Goal: Task Accomplishment & Management: Use online tool/utility

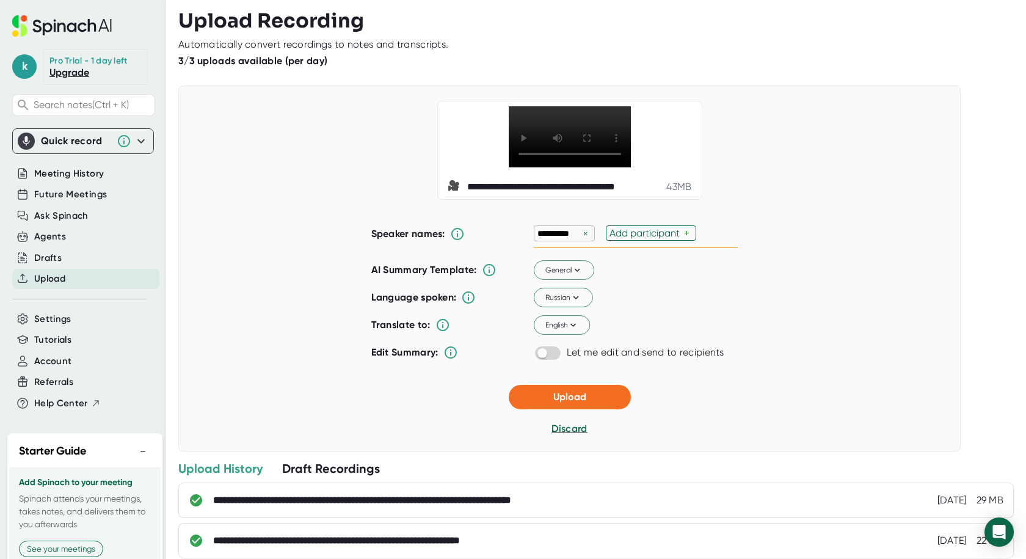
click at [582, 239] on div "×" at bounding box center [585, 234] width 11 height 12
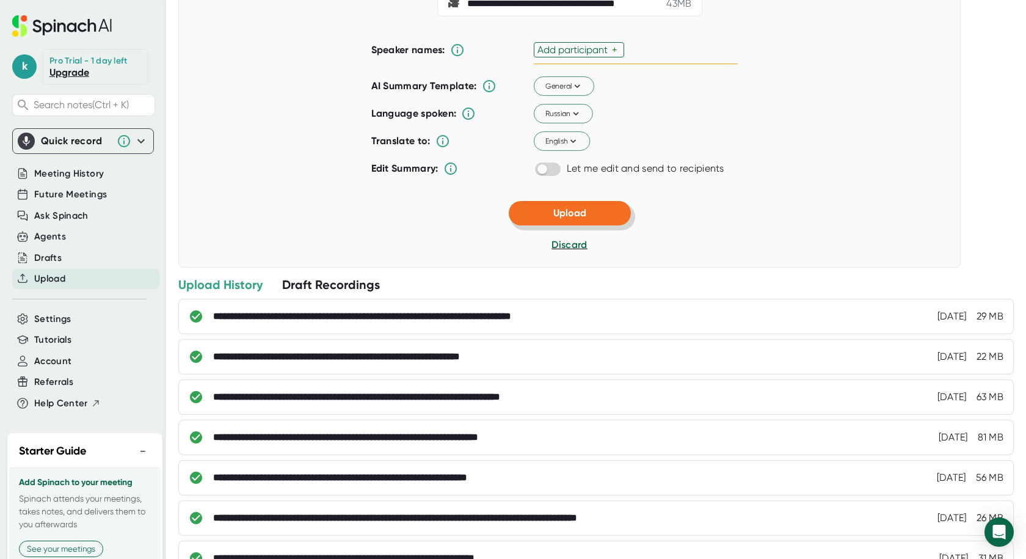
click at [577, 219] on span "Upload" at bounding box center [569, 213] width 33 height 12
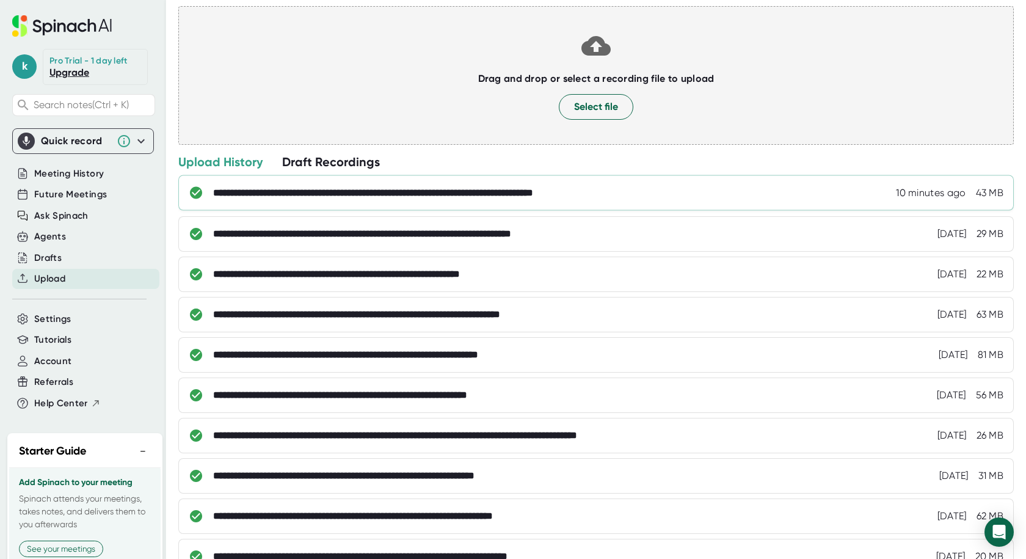
click at [508, 198] on div "**********" at bounding box center [424, 193] width 423 height 12
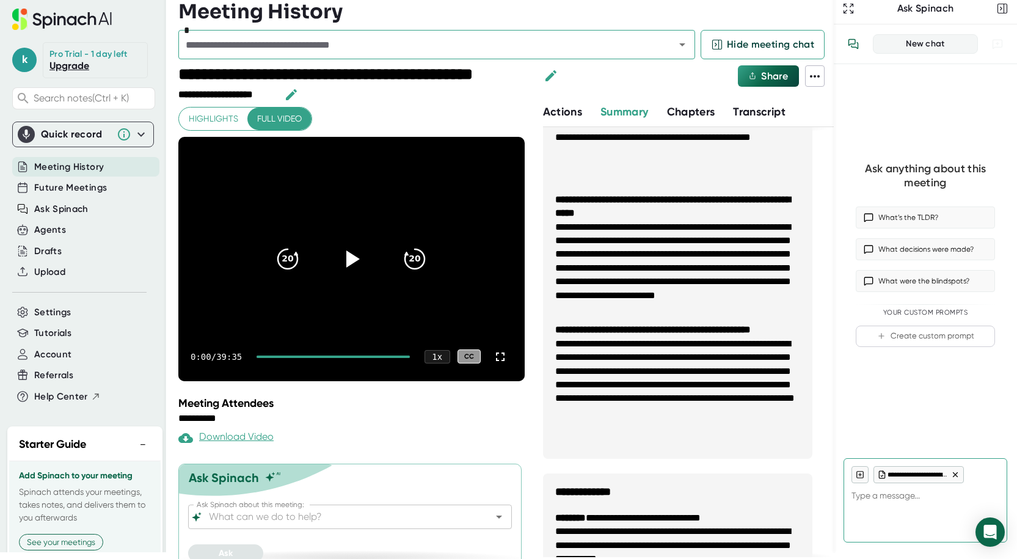
scroll to position [435, 0]
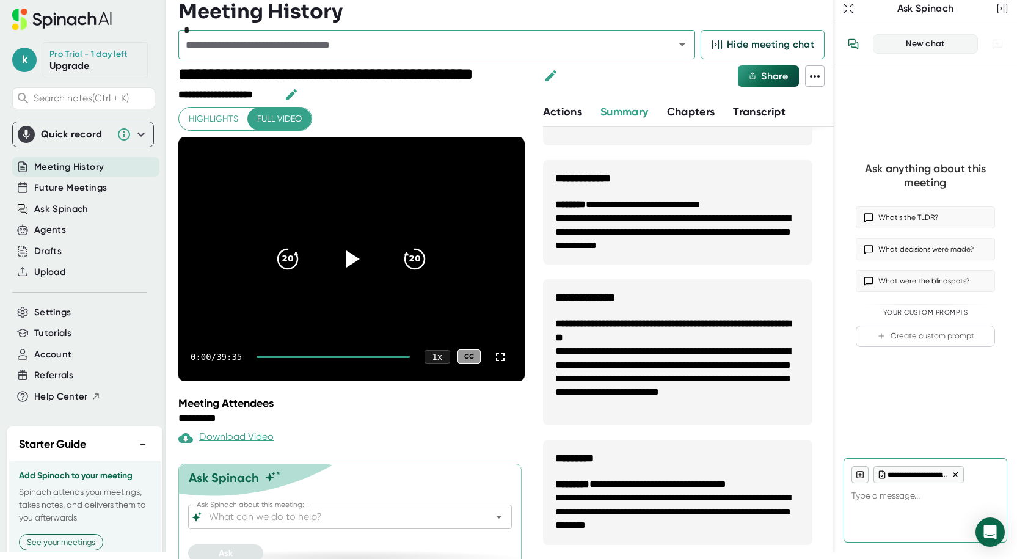
click at [762, 123] on div "**********" at bounding box center [688, 331] width 291 height 455
click at [763, 119] on button "Transcript" at bounding box center [759, 112] width 53 height 16
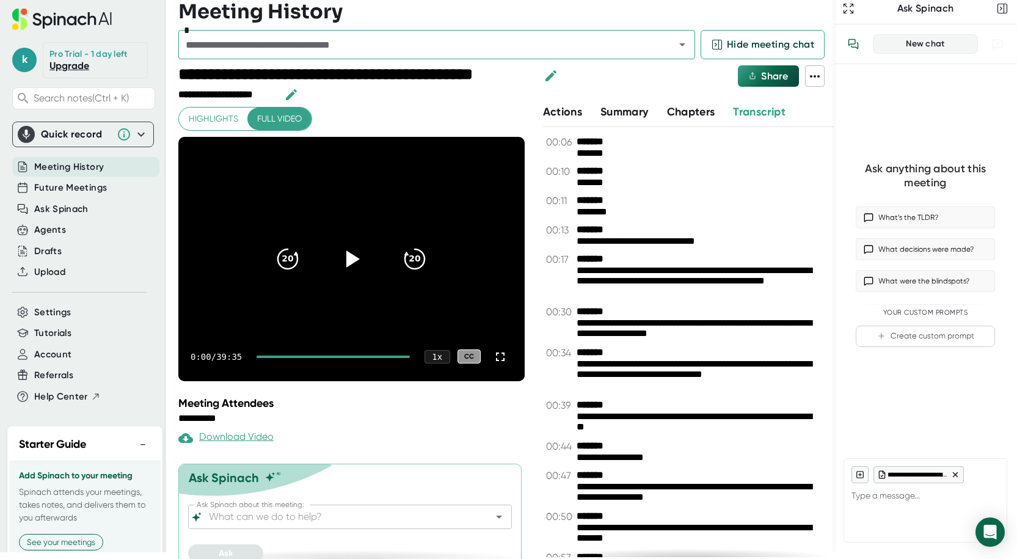
click at [815, 72] on icon at bounding box center [814, 76] width 15 height 15
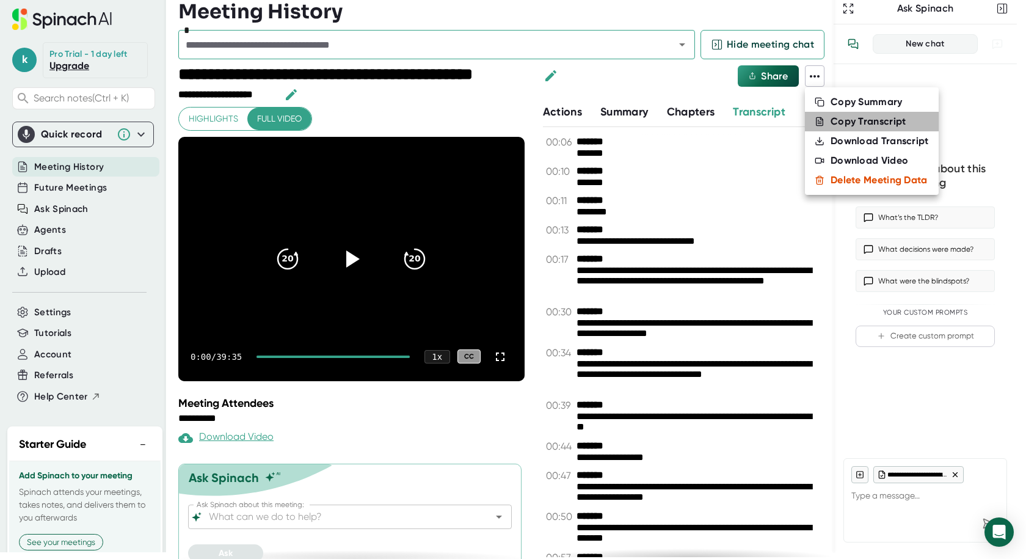
click at [868, 118] on div "Copy Transcript" at bounding box center [869, 121] width 76 height 12
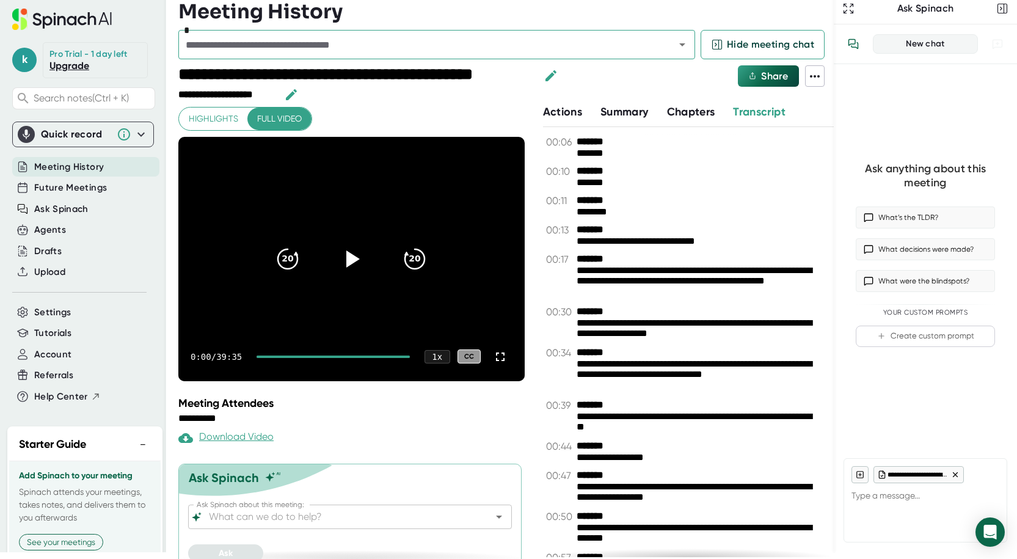
click at [815, 83] on icon at bounding box center [814, 76] width 15 height 15
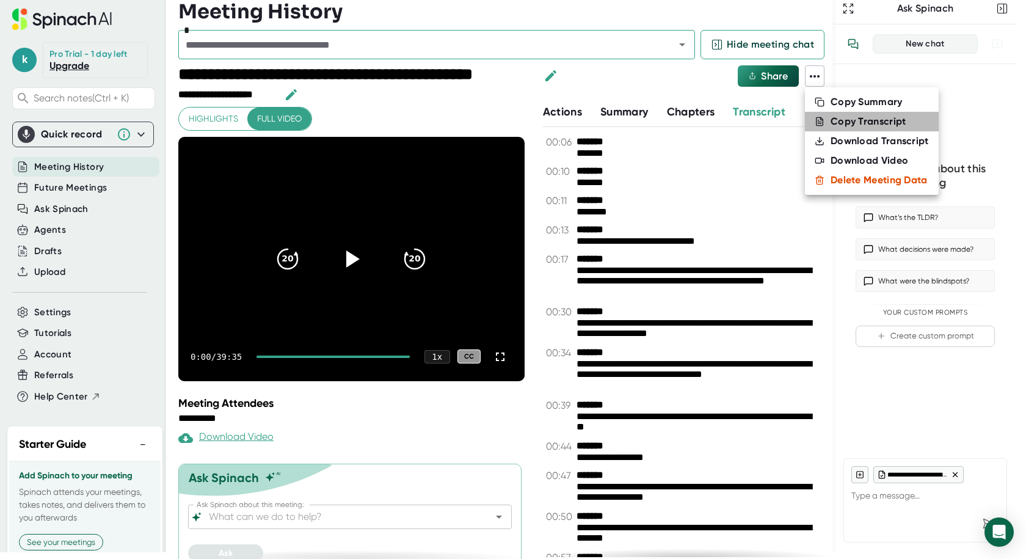
click at [843, 124] on div "Copy Transcript" at bounding box center [869, 121] width 76 height 12
type textarea "x"
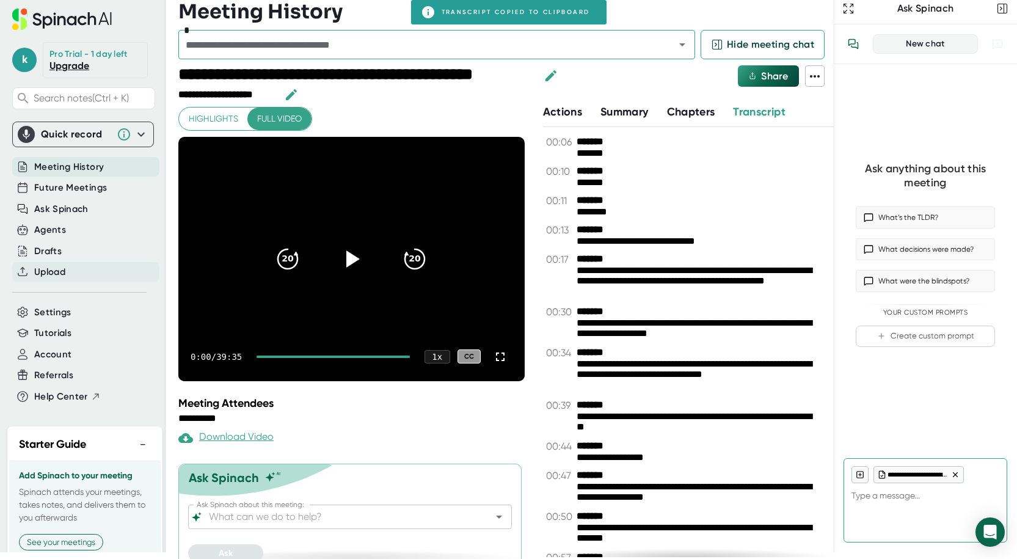
type textarea "x"
click at [40, 278] on span "Upload" at bounding box center [49, 272] width 31 height 14
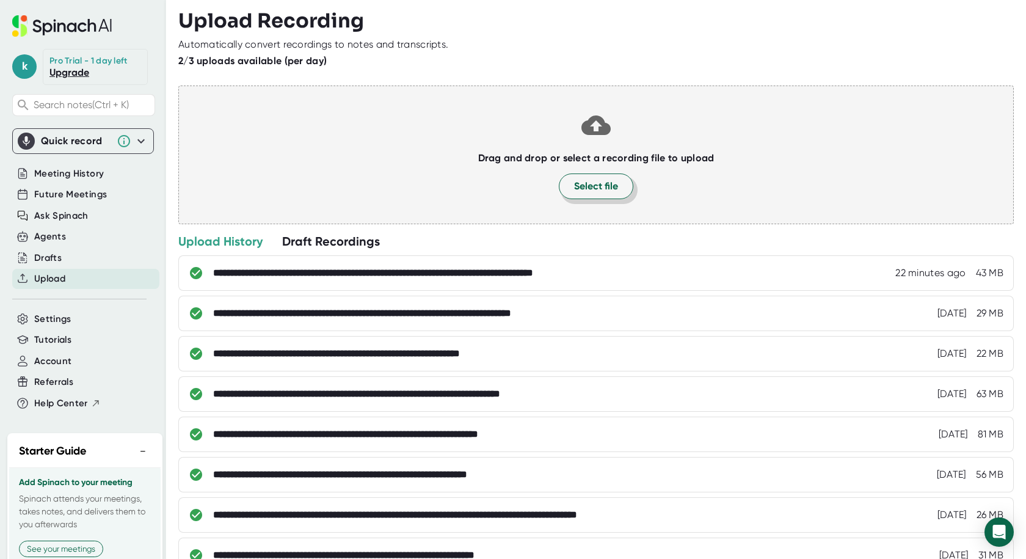
click at [581, 186] on span "Select file" at bounding box center [596, 186] width 44 height 15
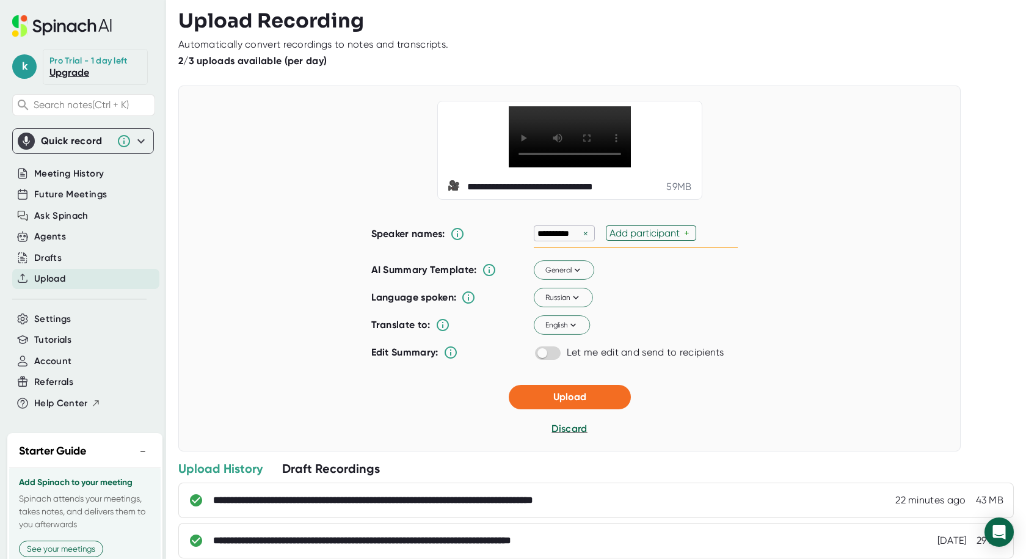
click at [583, 239] on div "×" at bounding box center [585, 234] width 11 height 12
click at [581, 307] on button "Russian" at bounding box center [563, 298] width 59 height 20
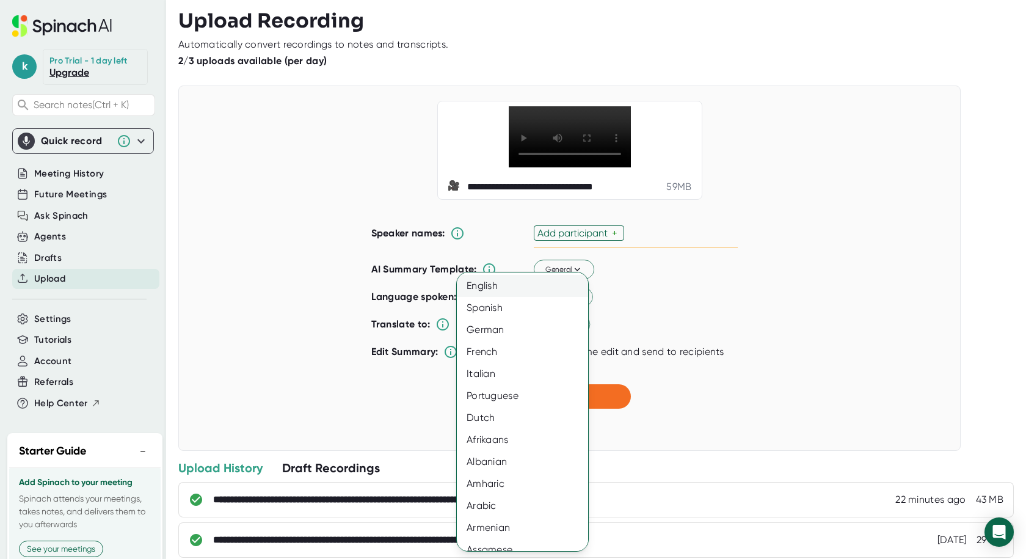
click at [495, 280] on div "English" at bounding box center [527, 286] width 140 height 22
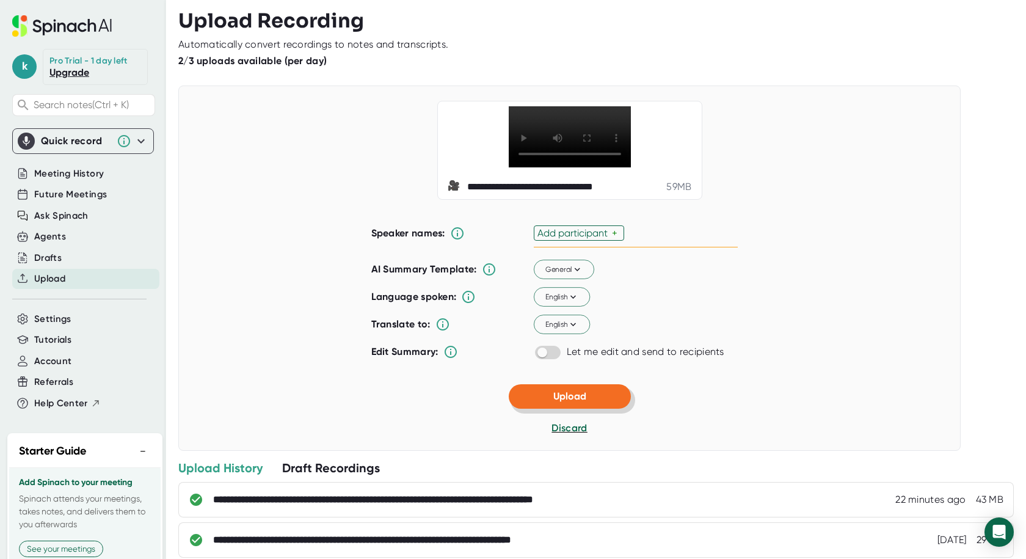
click at [562, 402] on span "Upload" at bounding box center [569, 396] width 33 height 12
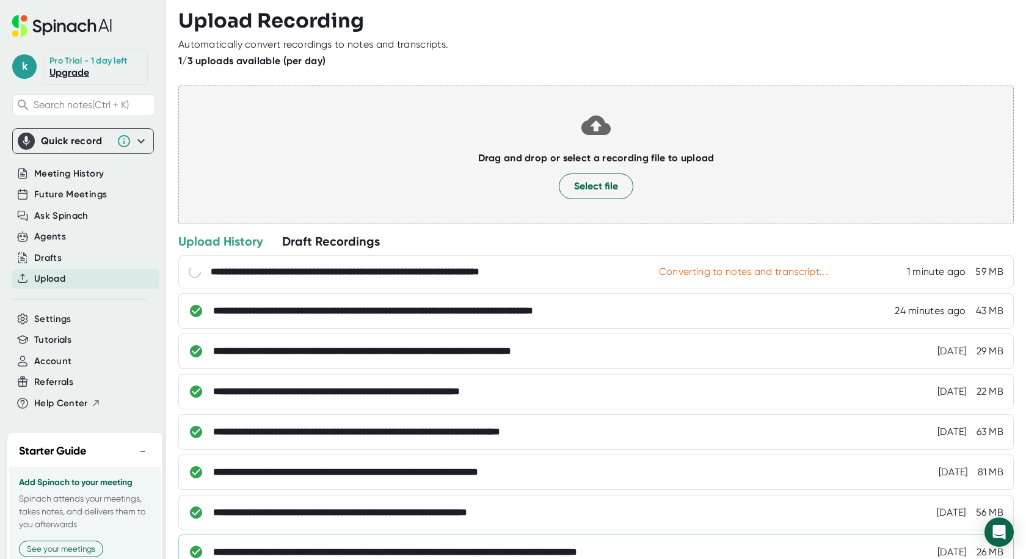
click at [821, 547] on div "**********" at bounding box center [608, 552] width 790 height 12
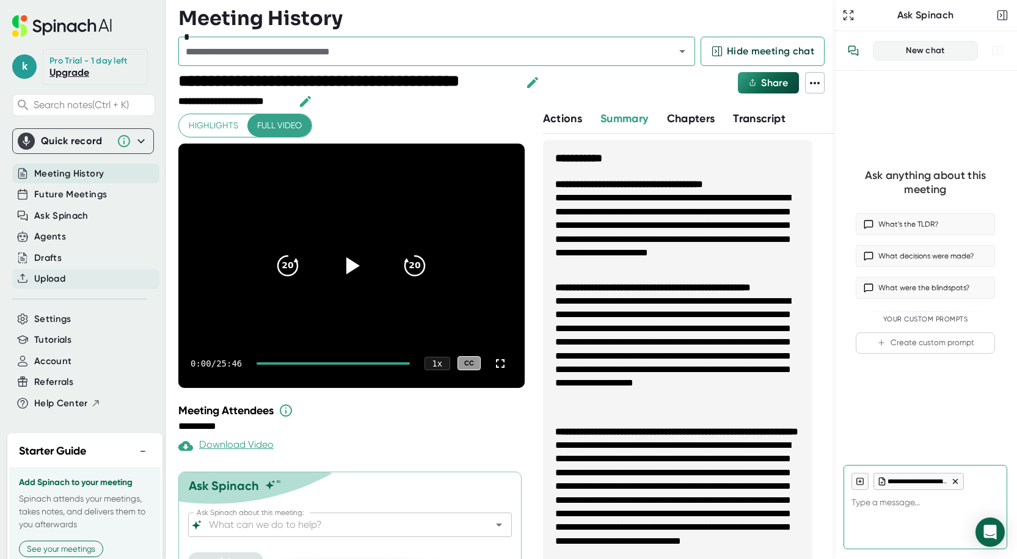
type textarea "x"
click at [69, 277] on div "Upload" at bounding box center [85, 279] width 147 height 20
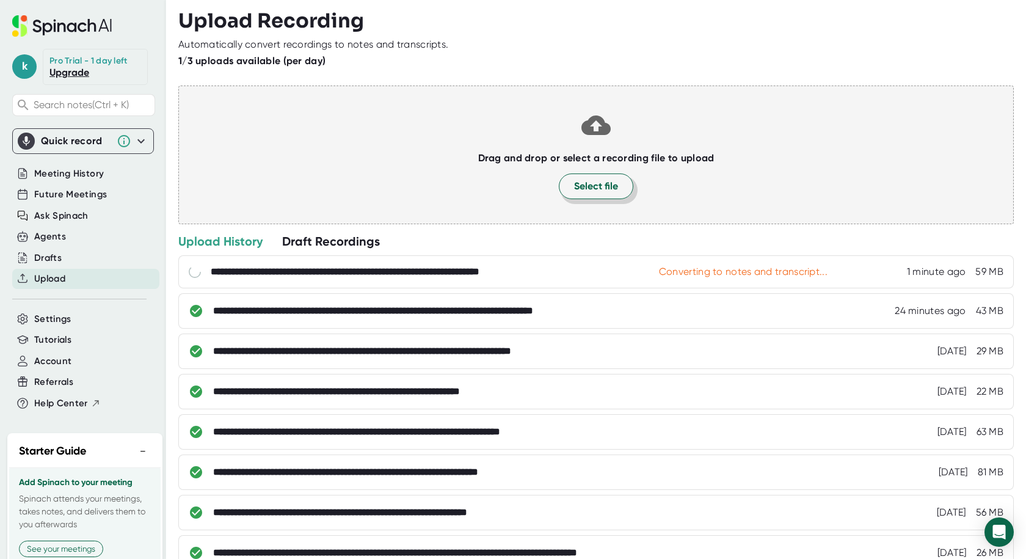
click at [608, 192] on span "Select file" at bounding box center [596, 186] width 44 height 15
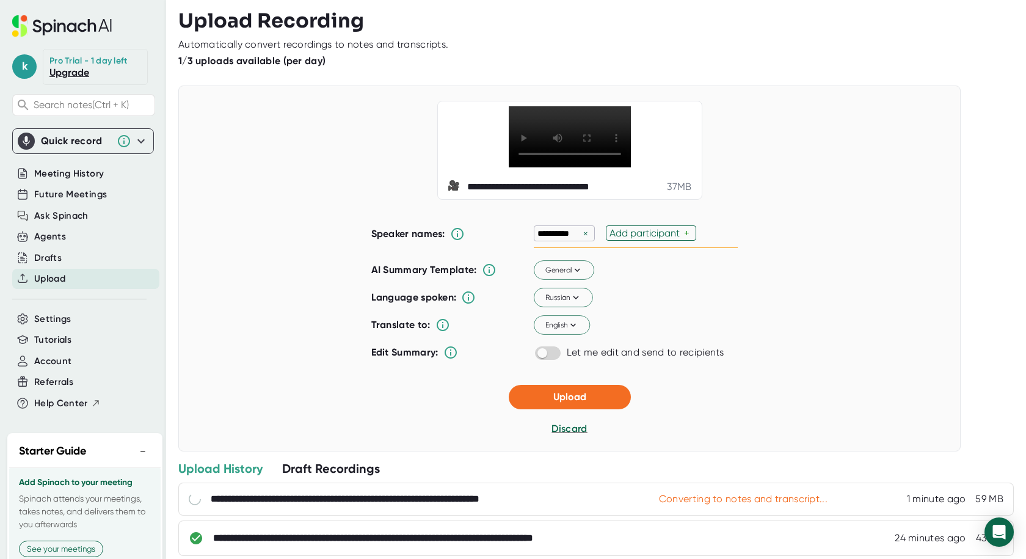
click at [580, 239] on div "×" at bounding box center [585, 234] width 11 height 12
click at [573, 302] on icon at bounding box center [575, 296] width 11 height 11
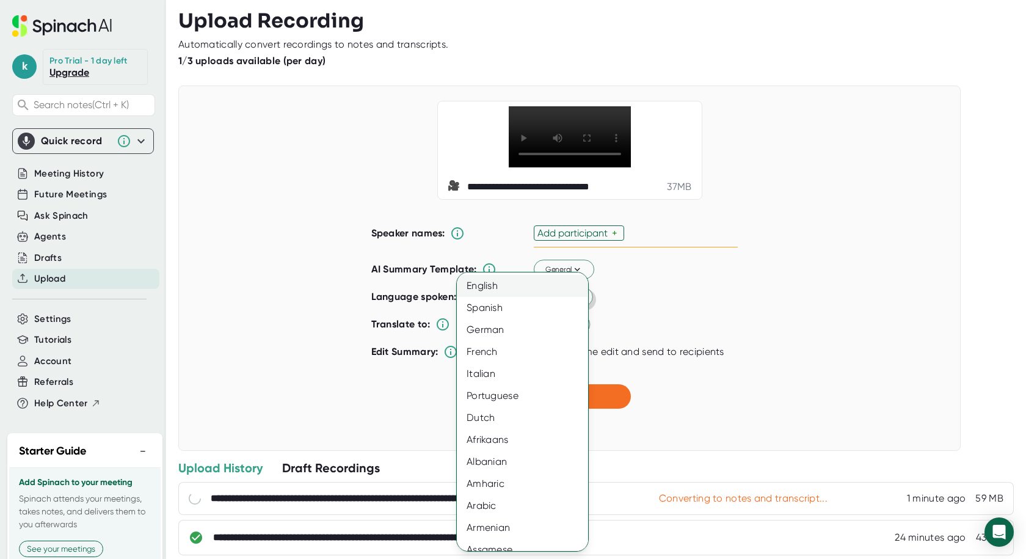
click at [509, 280] on div "English" at bounding box center [527, 286] width 140 height 22
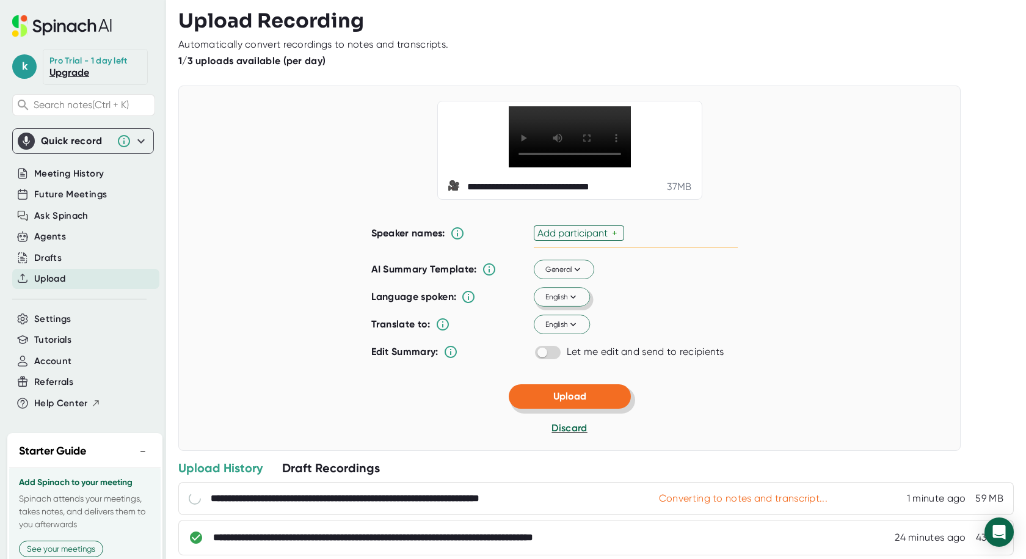
click at [572, 402] on span "Upload" at bounding box center [569, 396] width 33 height 12
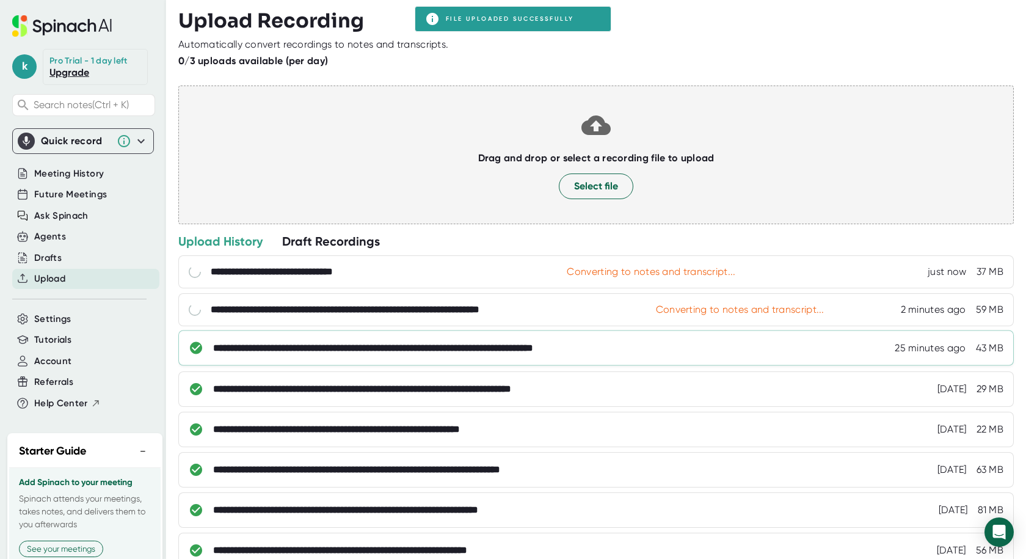
click at [490, 343] on div "**********" at bounding box center [424, 348] width 423 height 12
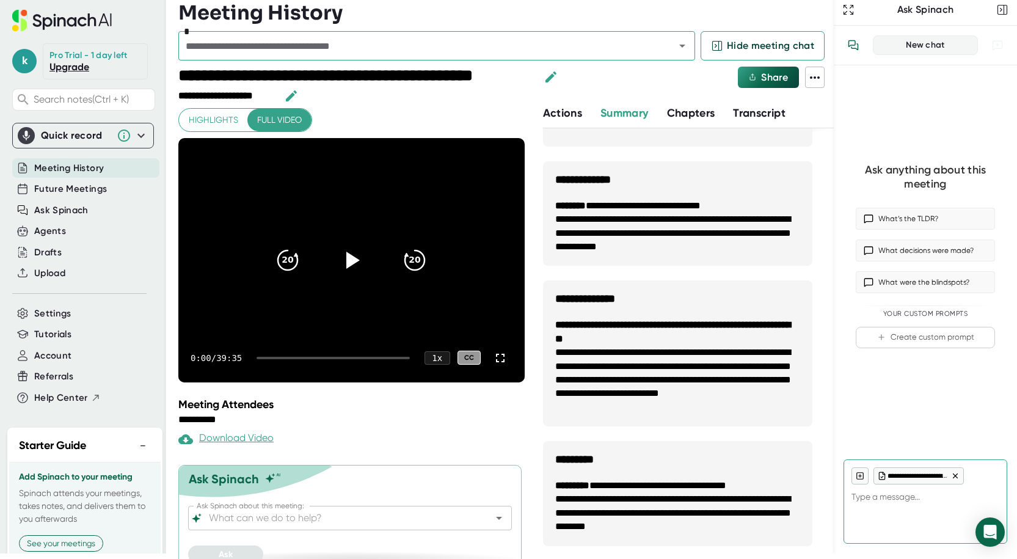
scroll to position [7, 0]
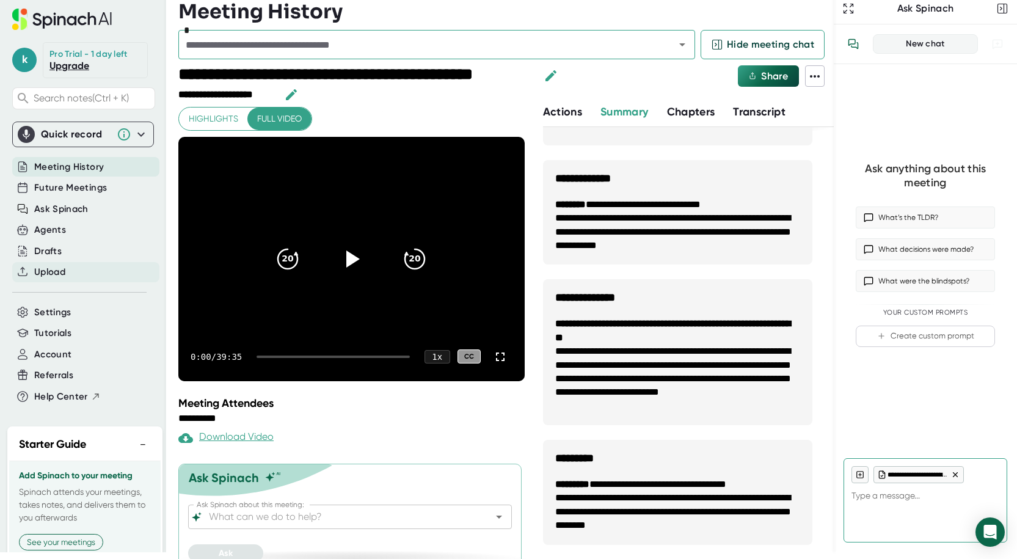
type textarea "x"
click at [54, 268] on span "Upload" at bounding box center [49, 272] width 31 height 14
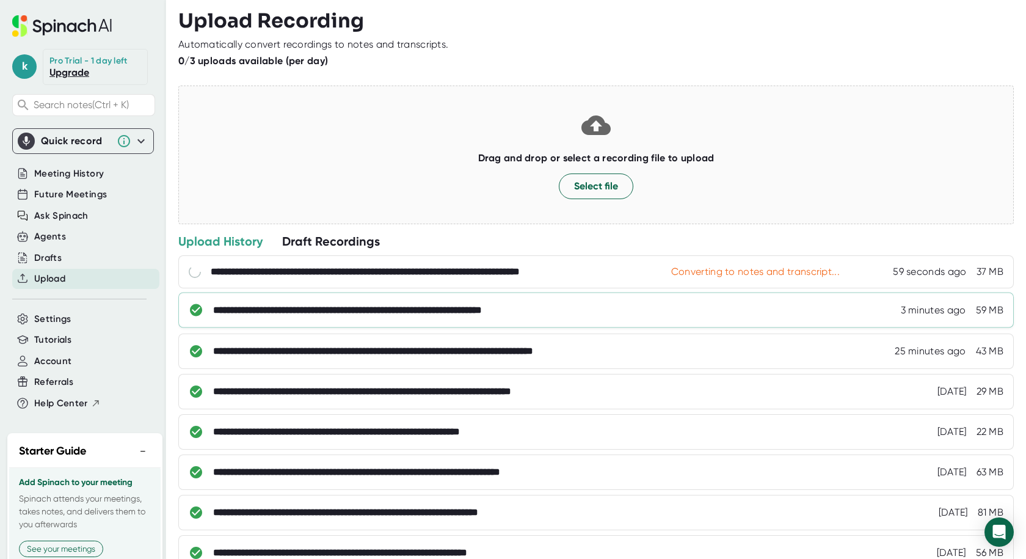
click at [517, 318] on div "**********" at bounding box center [595, 310] width 835 height 35
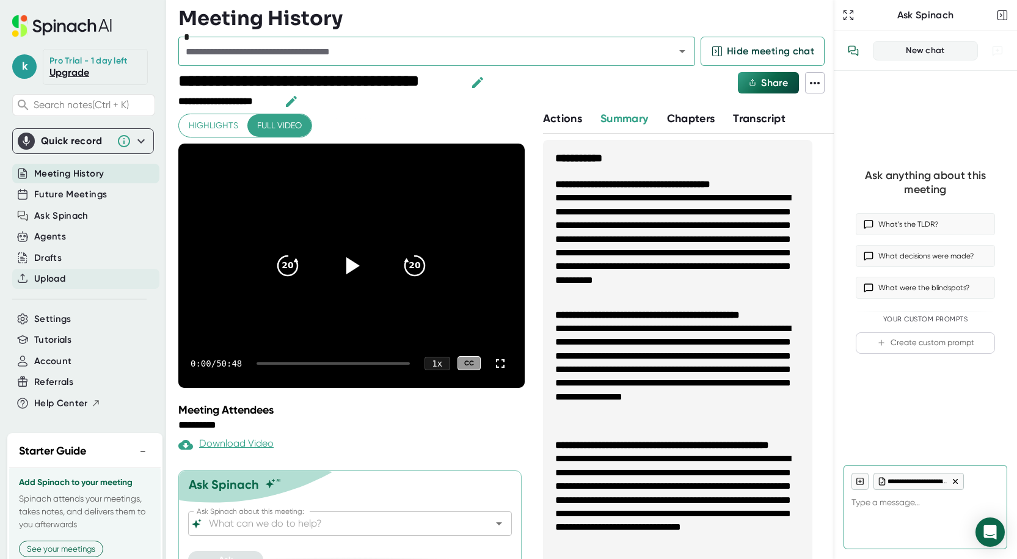
type textarea "x"
click at [48, 282] on span "Upload" at bounding box center [49, 279] width 31 height 14
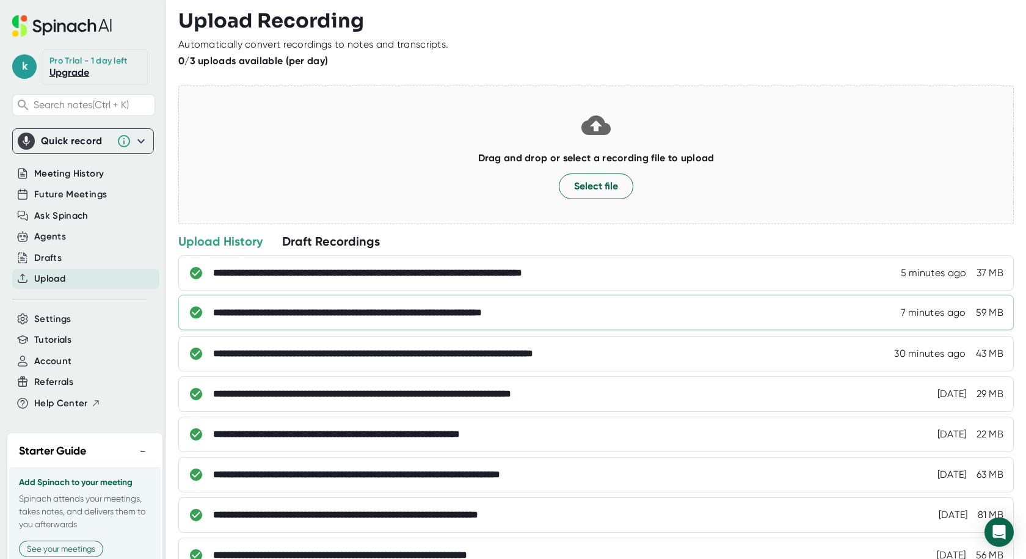
click at [586, 310] on div "**********" at bounding box center [608, 313] width 790 height 12
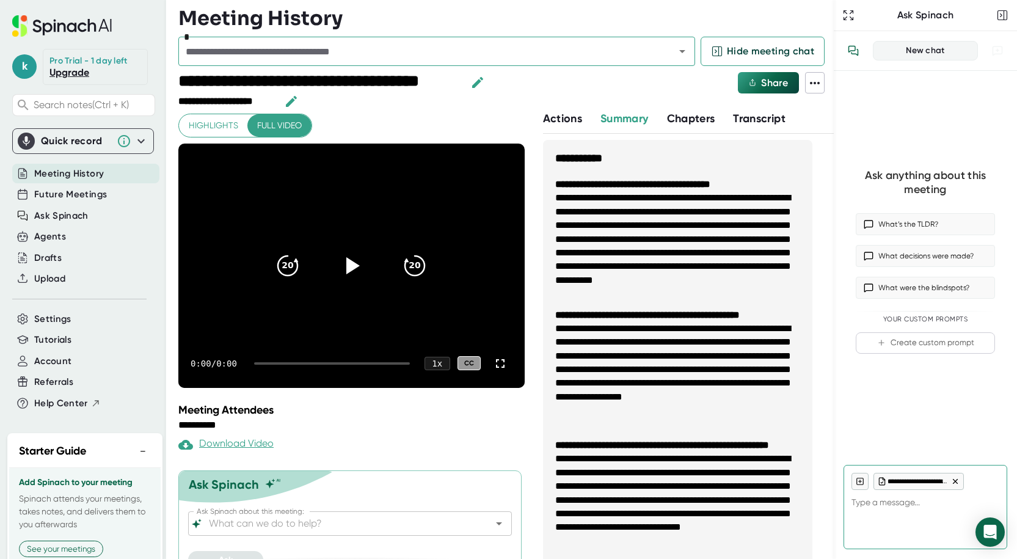
click at [813, 78] on icon at bounding box center [814, 83] width 15 height 15
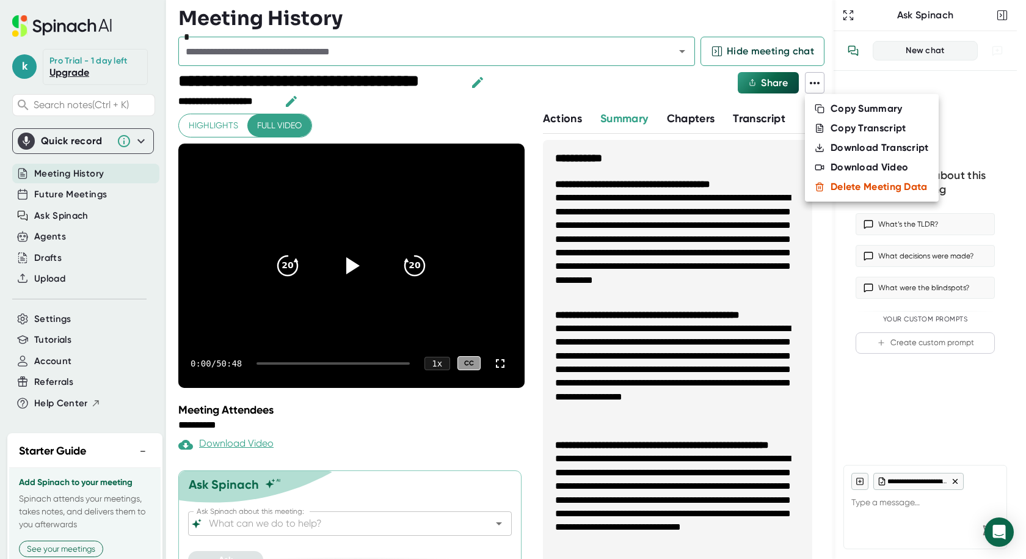
click at [834, 133] on div "Copy Transcript" at bounding box center [869, 128] width 76 height 12
type textarea "x"
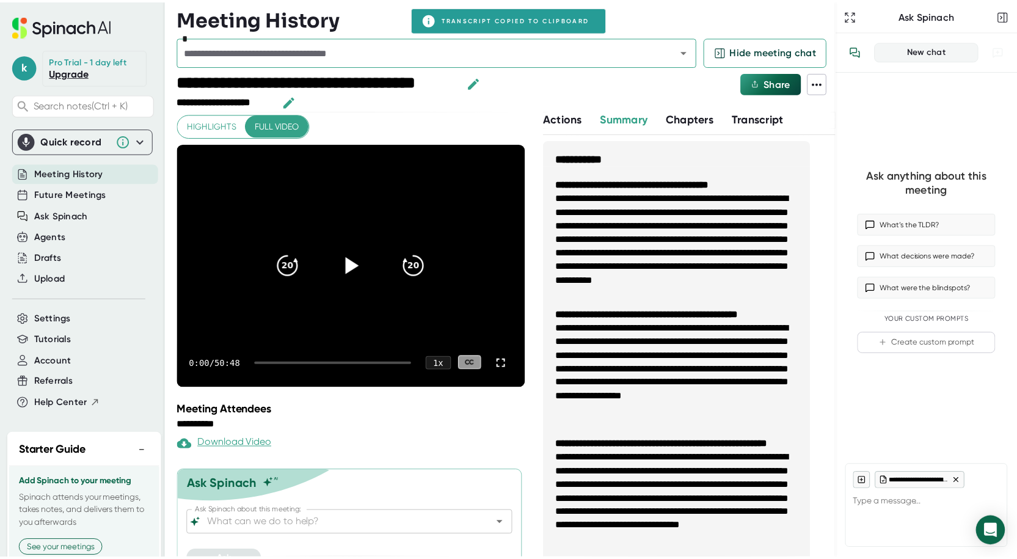
scroll to position [7, 0]
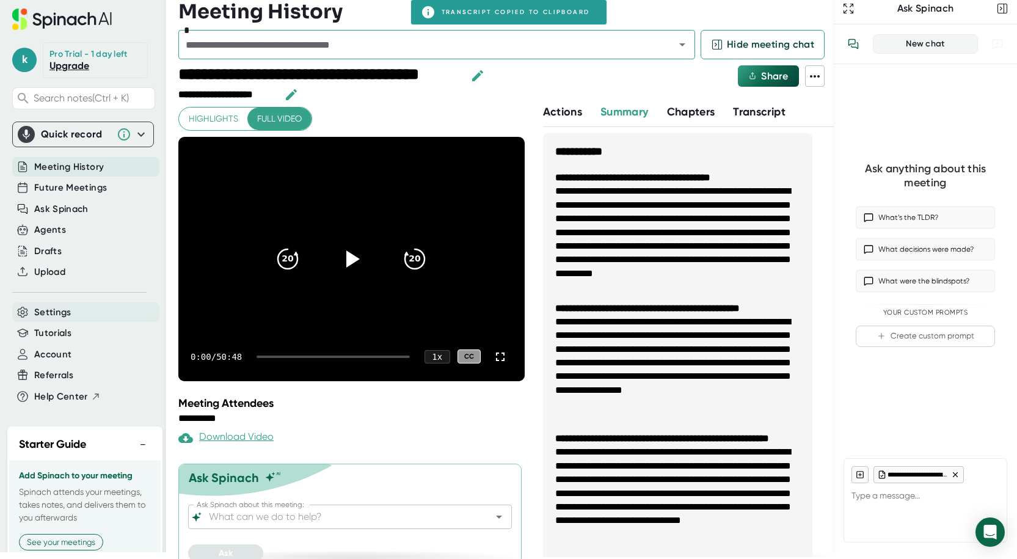
type textarea "x"
click at [64, 272] on span "Upload" at bounding box center [49, 272] width 31 height 14
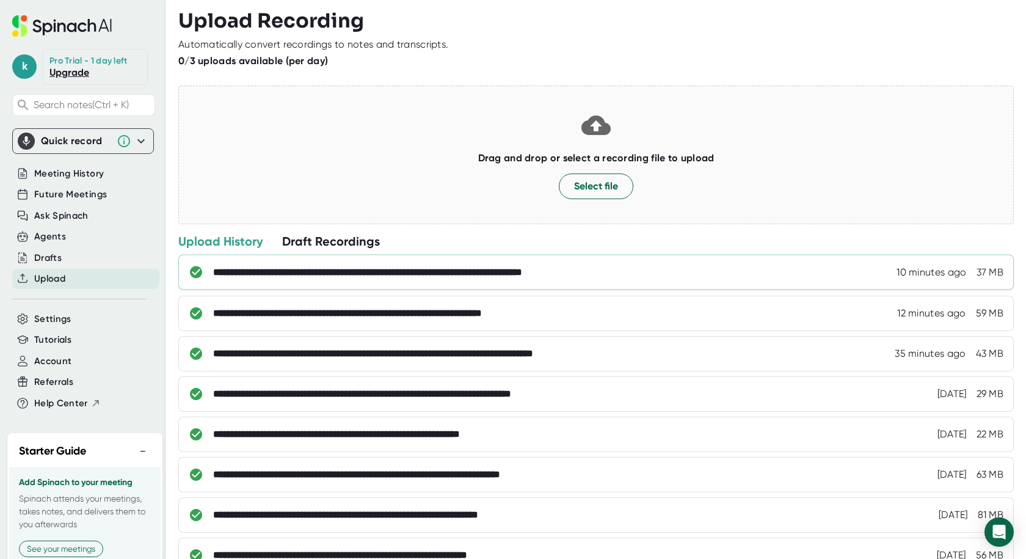
click at [522, 275] on div "**********" at bounding box center [416, 272] width 407 height 12
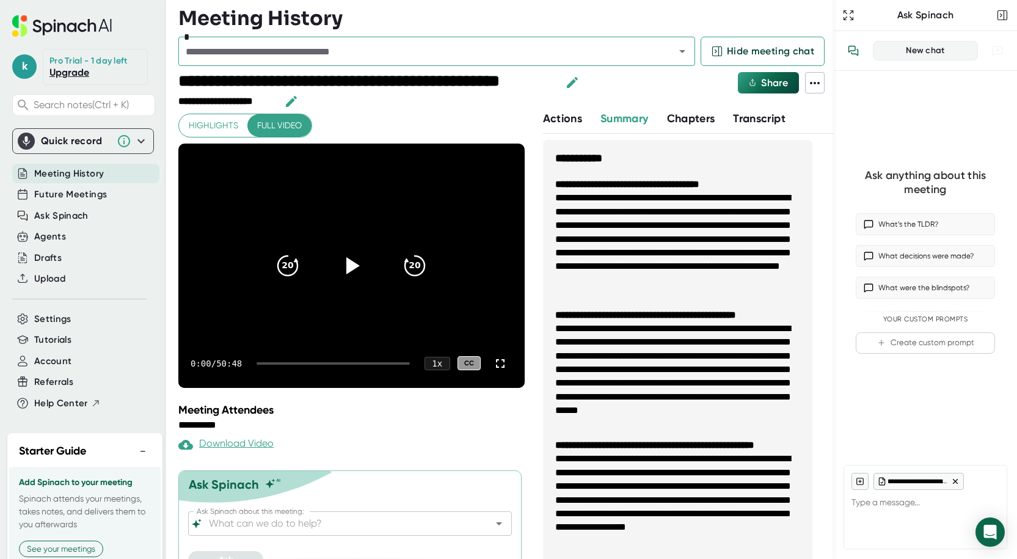
click at [812, 84] on icon at bounding box center [815, 83] width 10 height 2
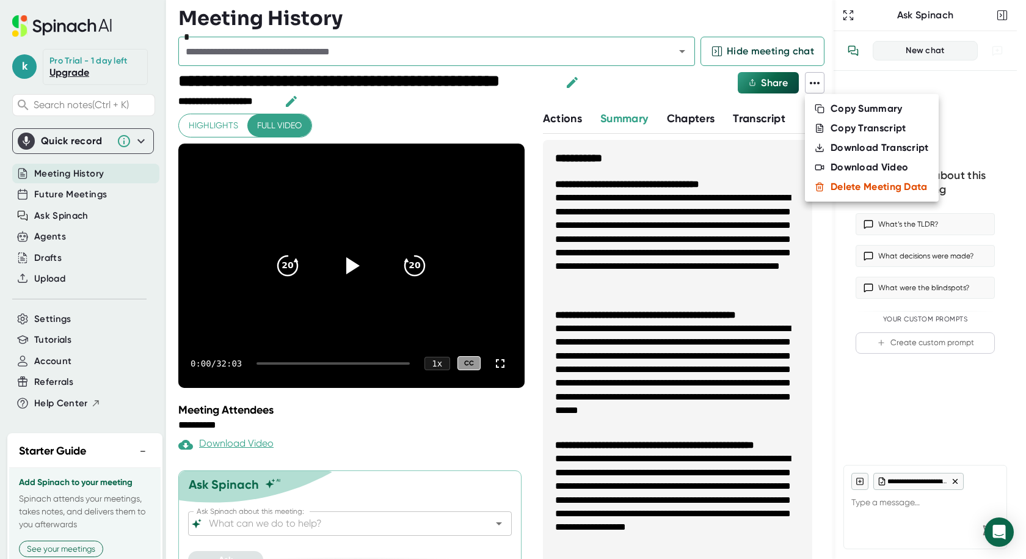
click at [842, 127] on div "Copy Transcript" at bounding box center [869, 128] width 76 height 12
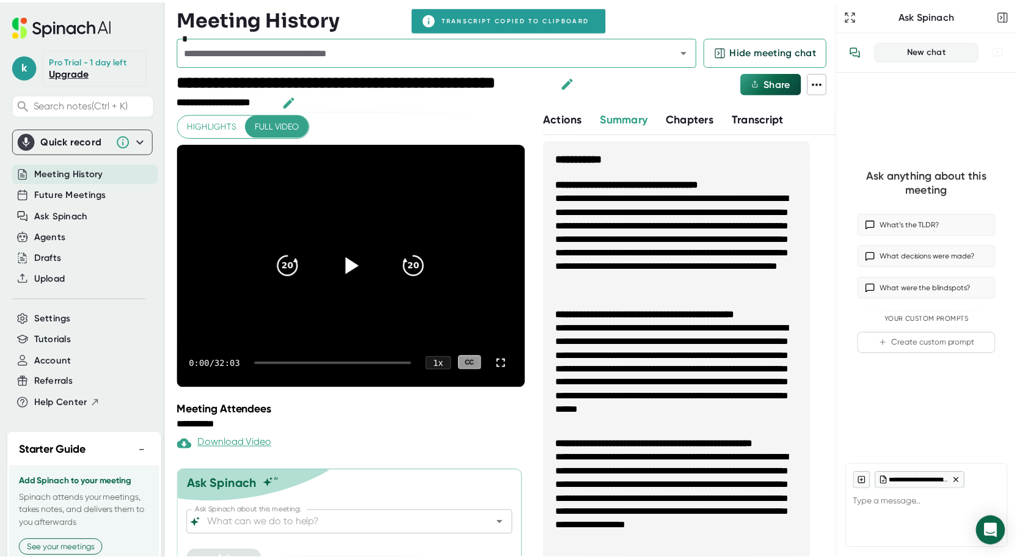
scroll to position [7, 0]
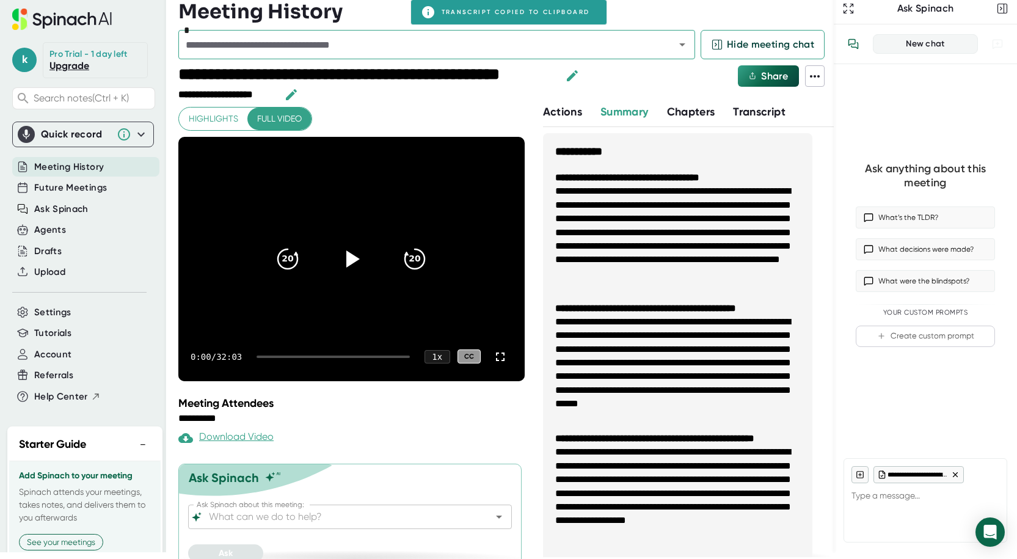
type textarea "x"
